Goal: Find specific page/section: Find specific page/section

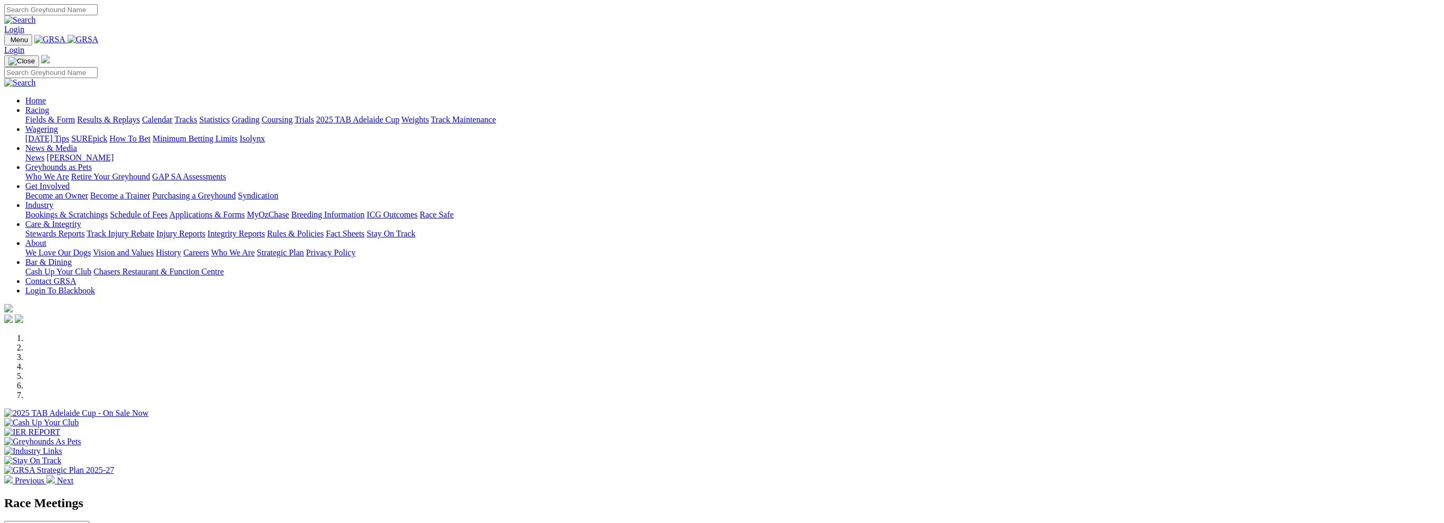
scroll to position [264, 0]
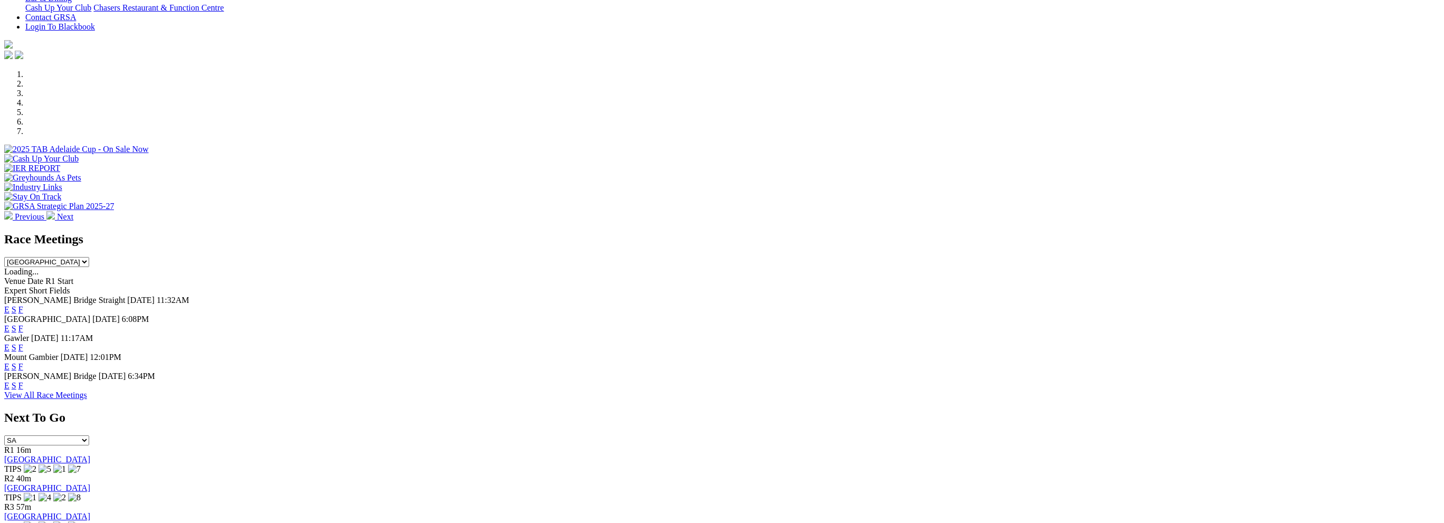
click at [23, 381] on link "F" at bounding box center [20, 385] width 5 height 9
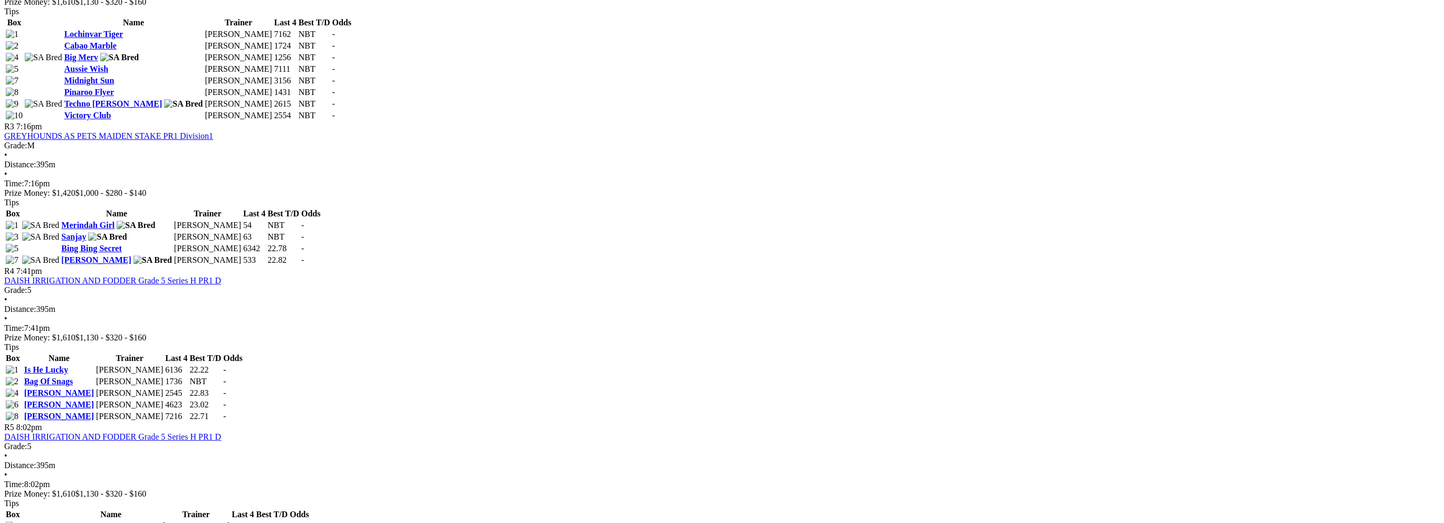
scroll to position [527, 0]
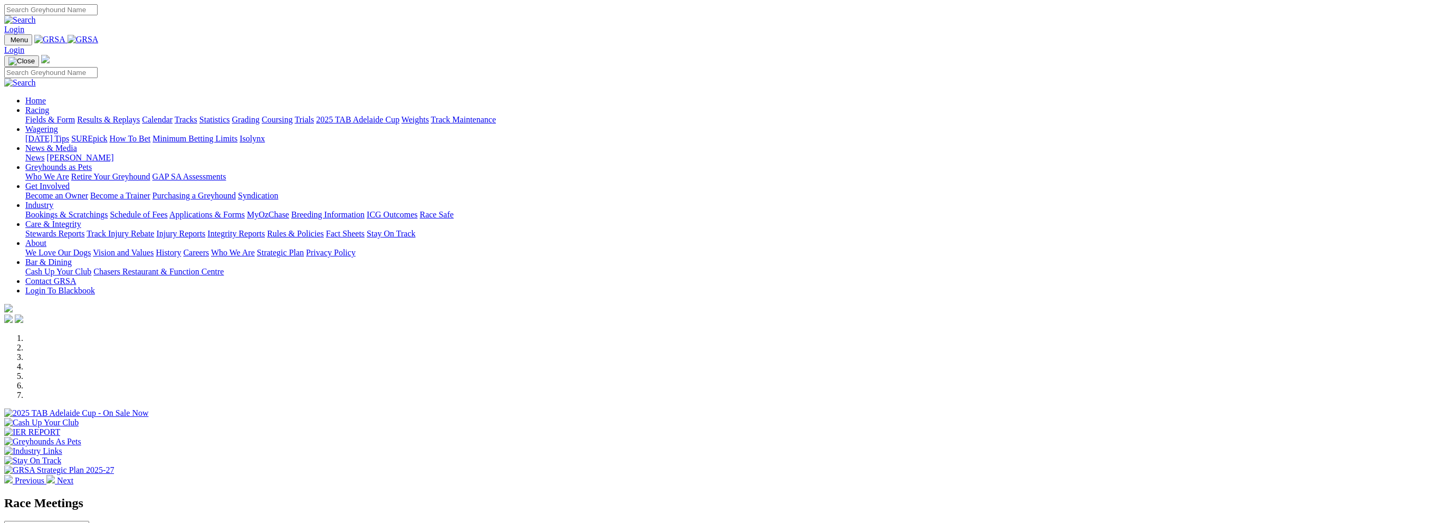
scroll to position [264, 0]
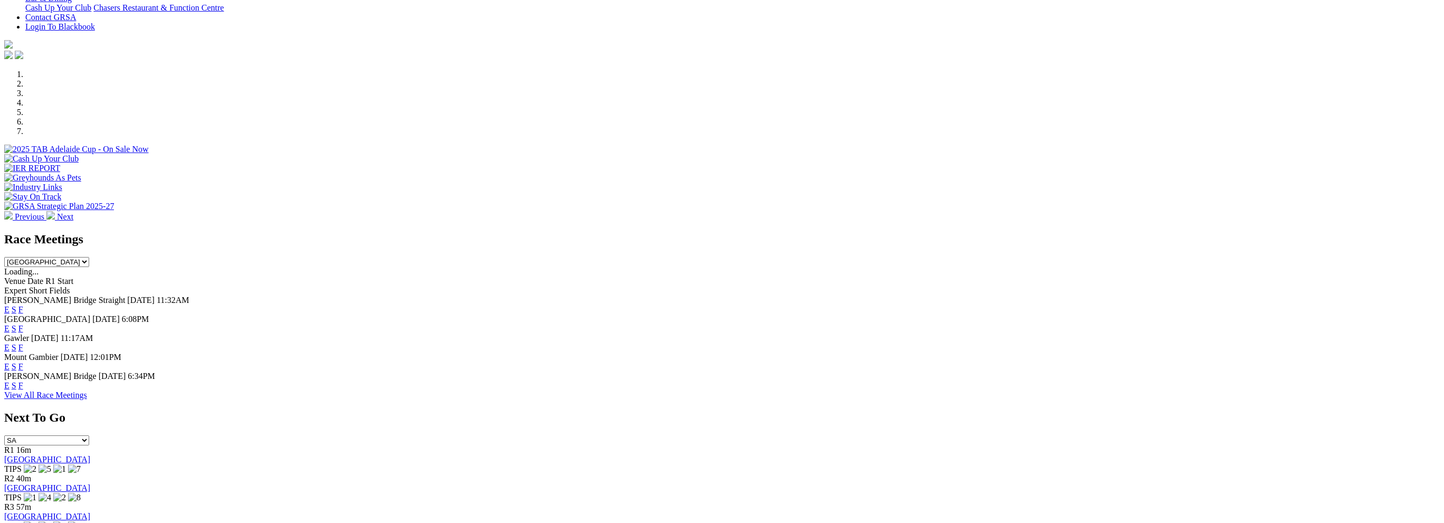
click at [23, 362] on link "F" at bounding box center [20, 366] width 5 height 9
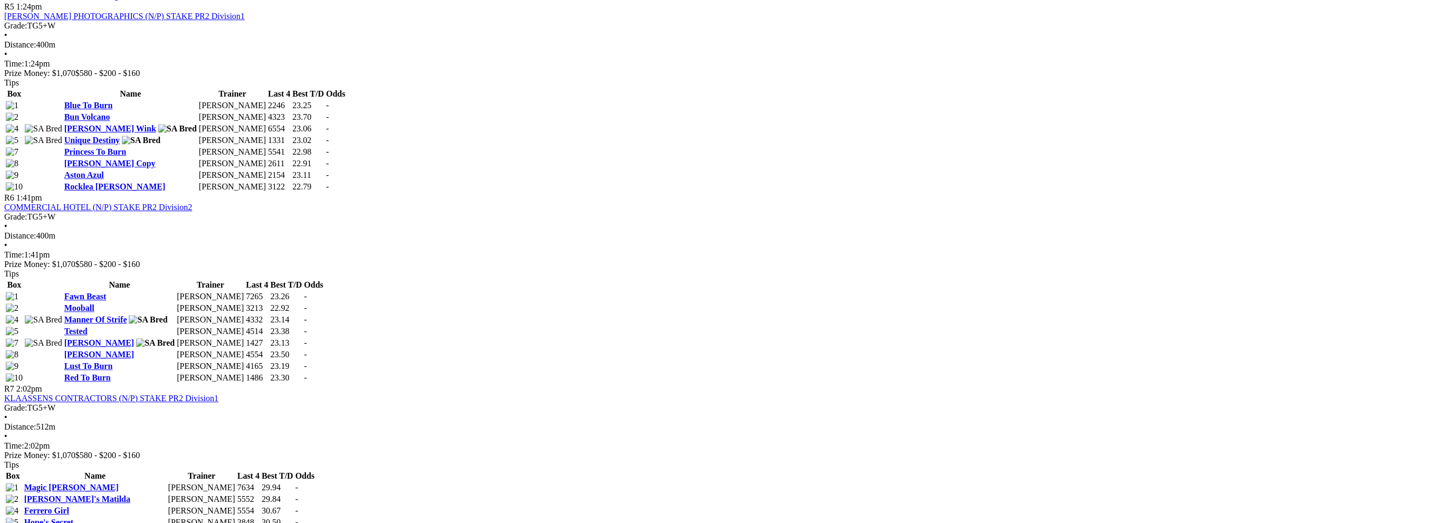
scroll to position [1319, 0]
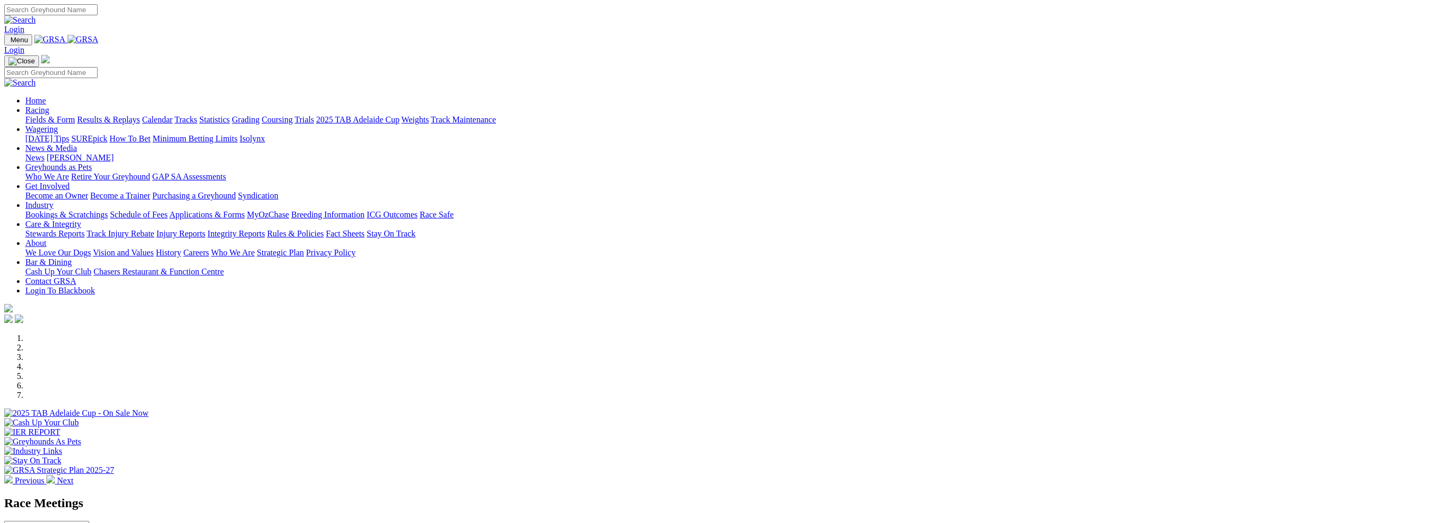
scroll to position [264, 0]
